Goal: Task Accomplishment & Management: Manage account settings

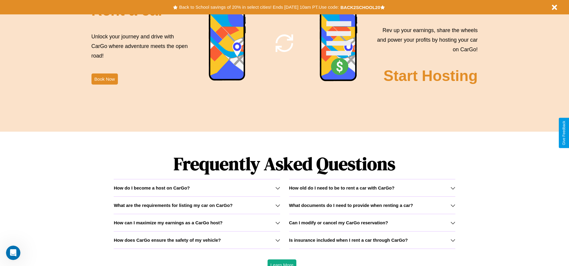
scroll to position [861, 0]
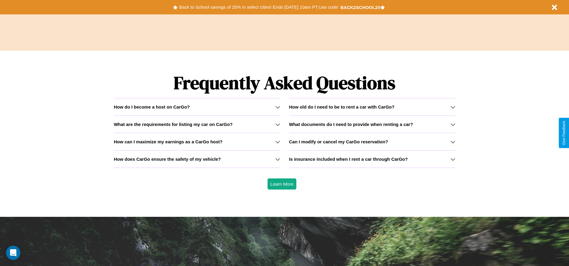
click at [197, 142] on h3 "How can I maximize my earnings as a CarGo host?" at bounding box center [168, 141] width 109 height 5
click at [197, 107] on div "How do I become a host on CarGo?" at bounding box center [197, 106] width 166 height 5
click at [278, 159] on icon at bounding box center [277, 159] width 5 height 5
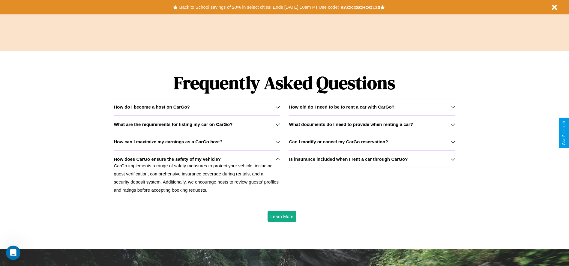
click at [453, 159] on icon at bounding box center [453, 159] width 5 height 5
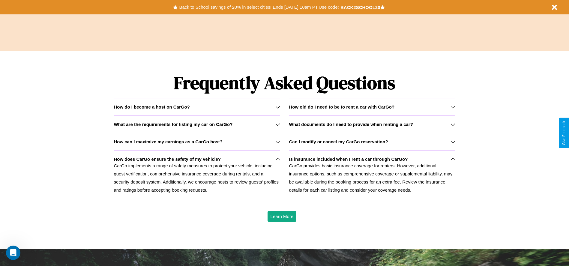
click at [453, 142] on icon at bounding box center [453, 142] width 5 height 5
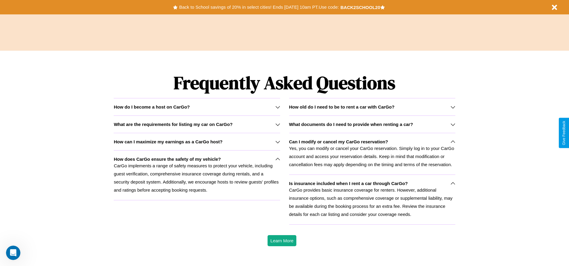
click at [372, 124] on h3 "What documents do I need to provide when renting a car?" at bounding box center [351, 124] width 124 height 5
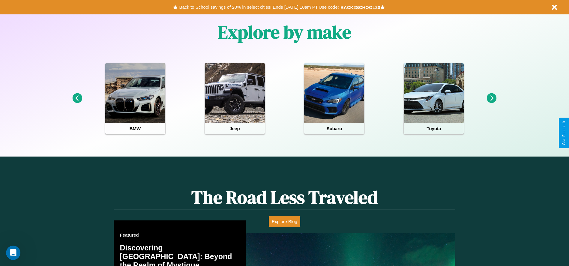
scroll to position [125, 0]
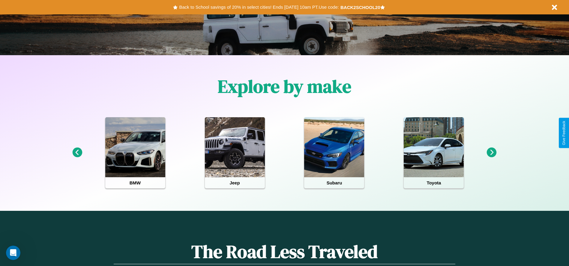
click at [77, 153] on icon at bounding box center [77, 153] width 10 height 10
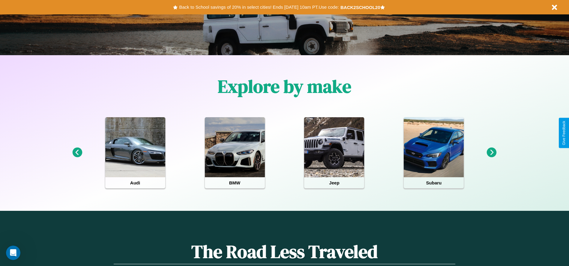
click at [492, 153] on icon at bounding box center [492, 153] width 10 height 10
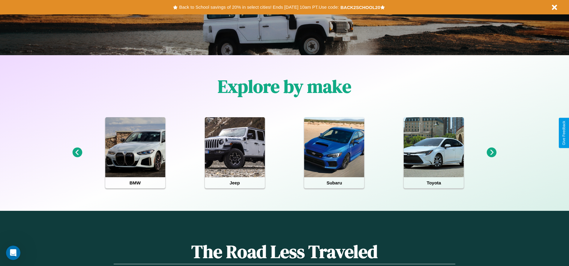
click at [77, 153] on icon at bounding box center [77, 153] width 10 height 10
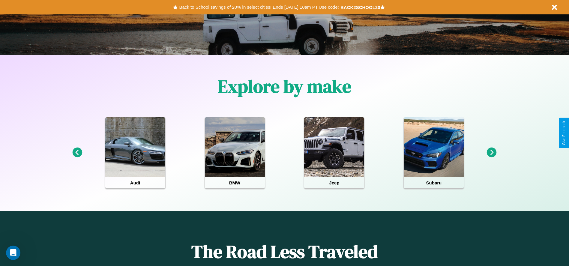
click at [77, 153] on icon at bounding box center [77, 153] width 10 height 10
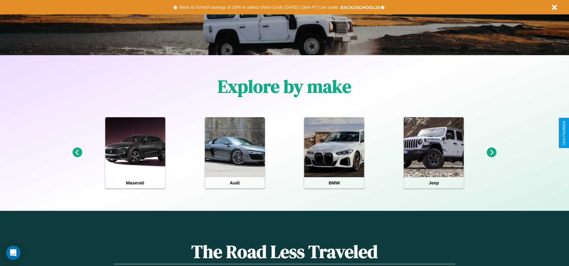
click at [492, 153] on icon at bounding box center [492, 153] width 10 height 10
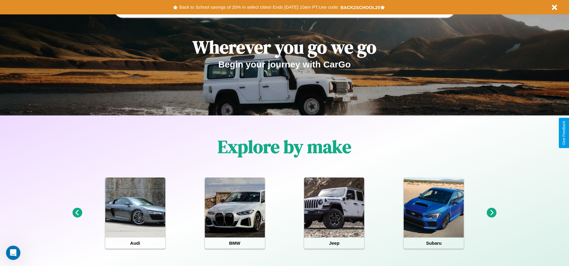
scroll to position [0, 0]
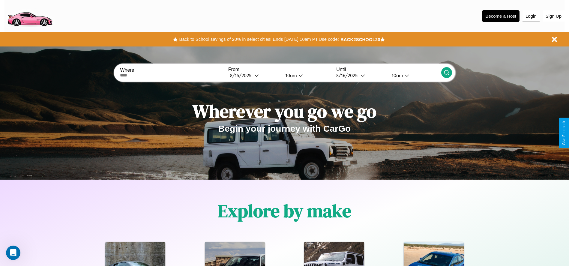
click at [531, 16] on button "Login" at bounding box center [531, 16] width 17 height 11
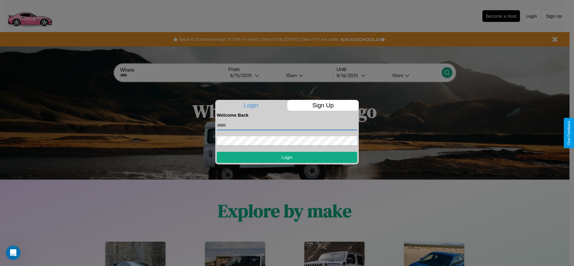
click at [287, 125] on input "text" at bounding box center [287, 126] width 140 height 10
type input "**********"
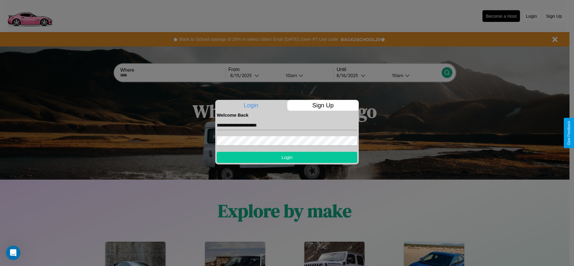
click at [287, 157] on button "Login" at bounding box center [287, 157] width 140 height 11
